Goal: Answer question/provide support

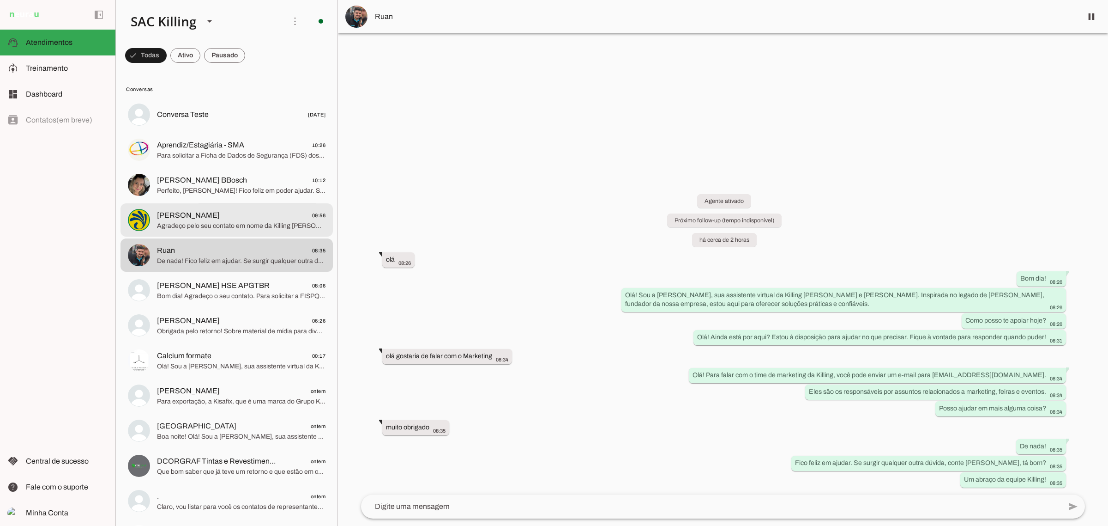
click at [196, 214] on span "[PERSON_NAME]" at bounding box center [188, 215] width 63 height 11
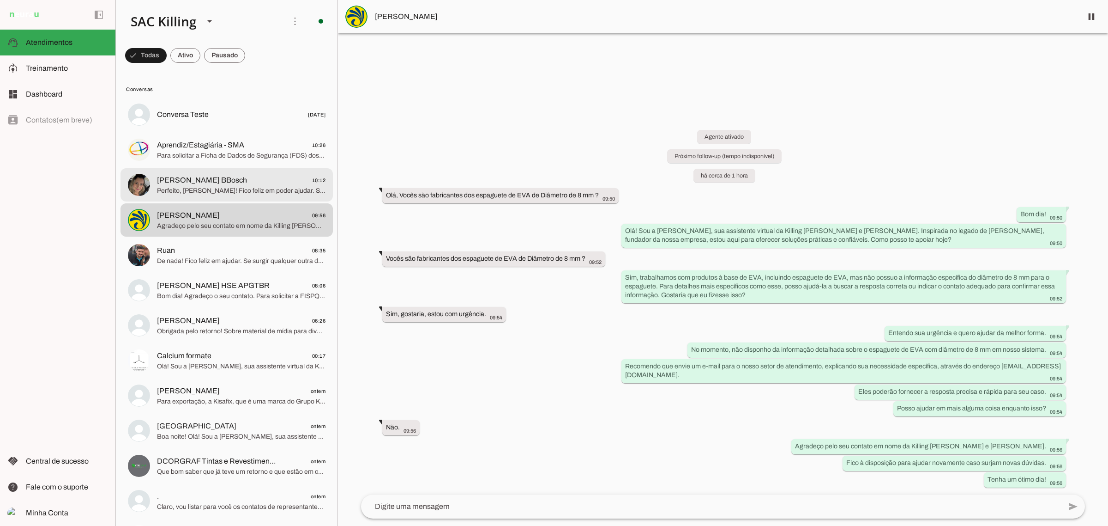
click at [183, 194] on span "Perfeito, [PERSON_NAME]! Fico feliz em poder ajudar. Se precisar de qualquer co…" at bounding box center [241, 190] width 169 height 9
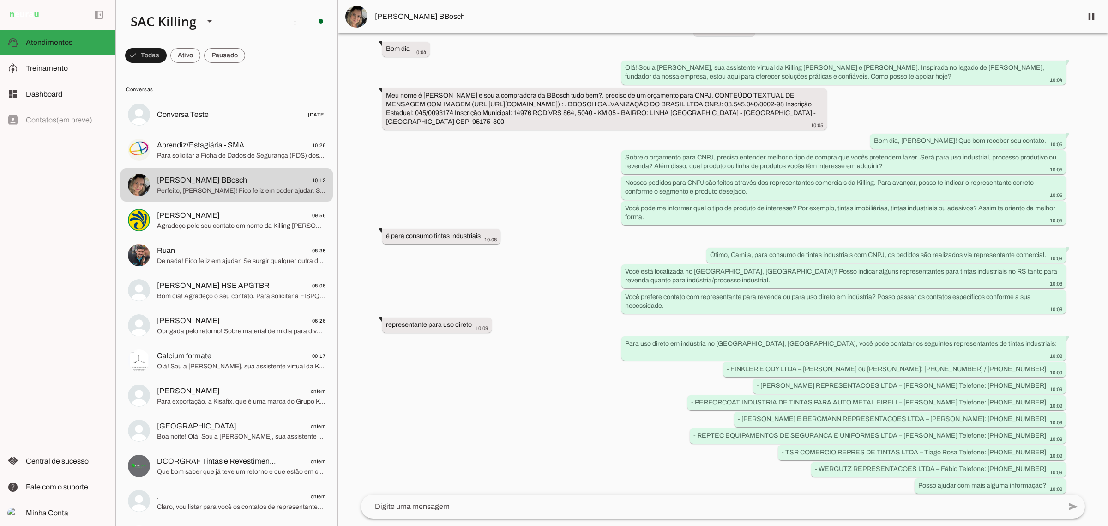
scroll to position [163, 0]
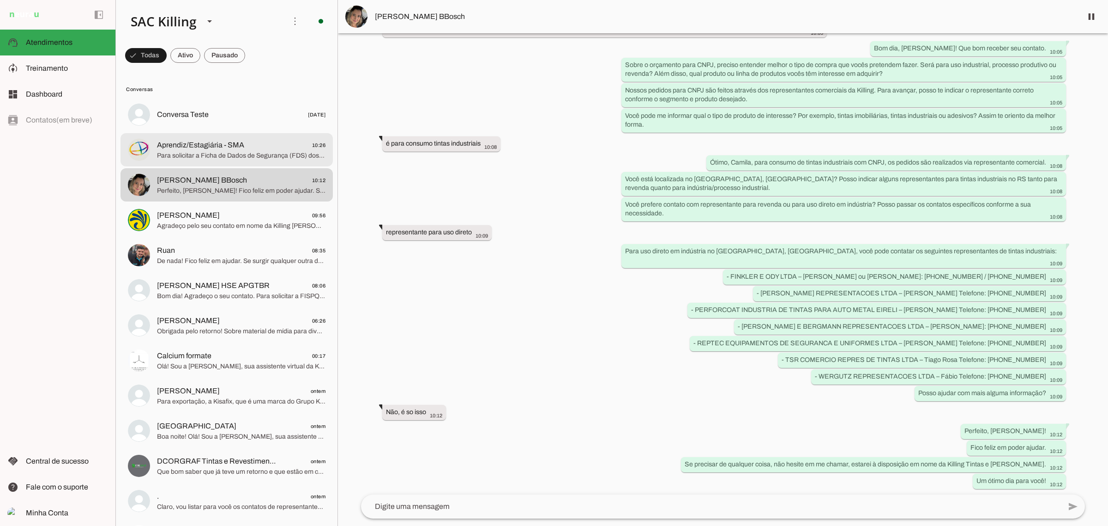
click at [193, 144] on span "Aprendiz/Estagiária - SMA" at bounding box center [200, 144] width 87 height 11
